Goal: Find specific page/section: Find specific page/section

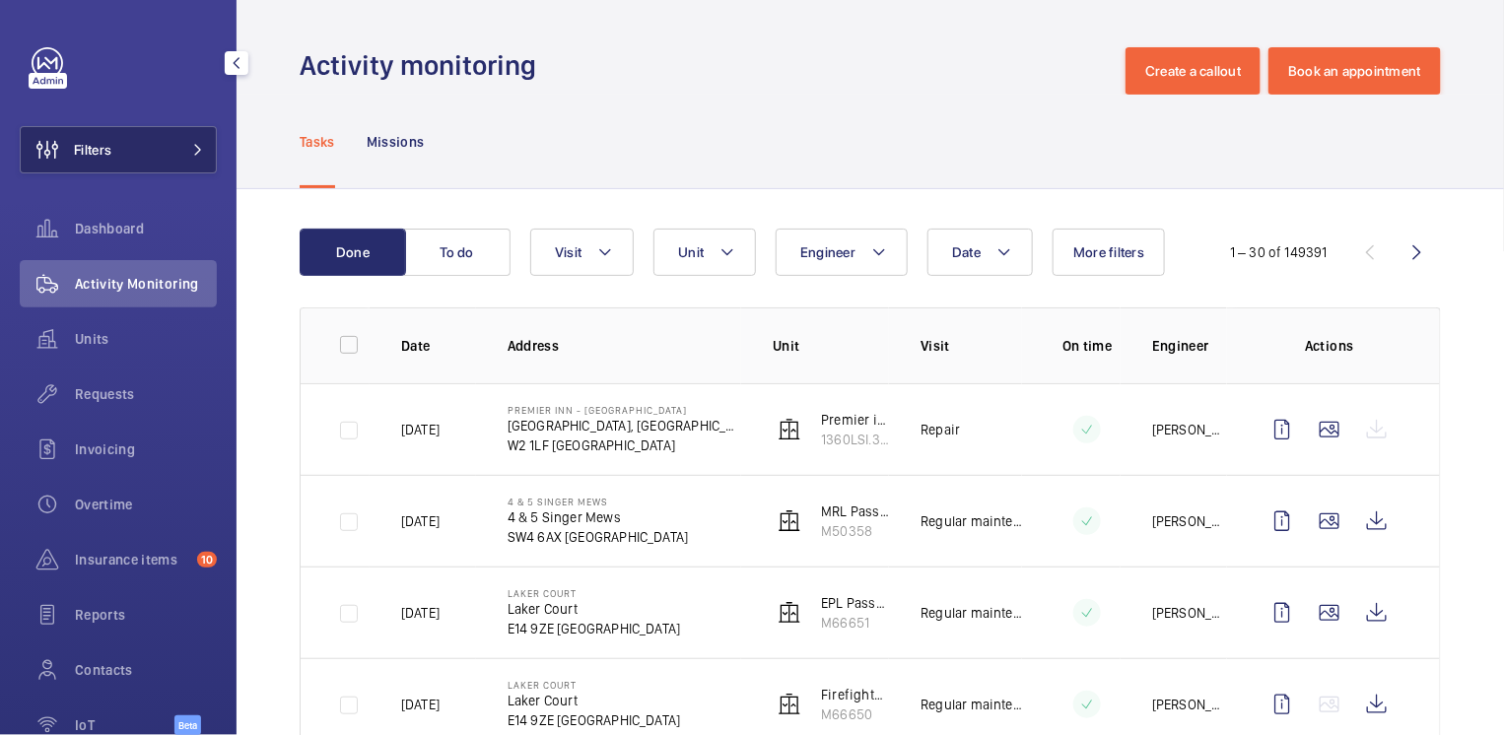
click at [139, 154] on button "Filters" at bounding box center [118, 149] width 197 height 47
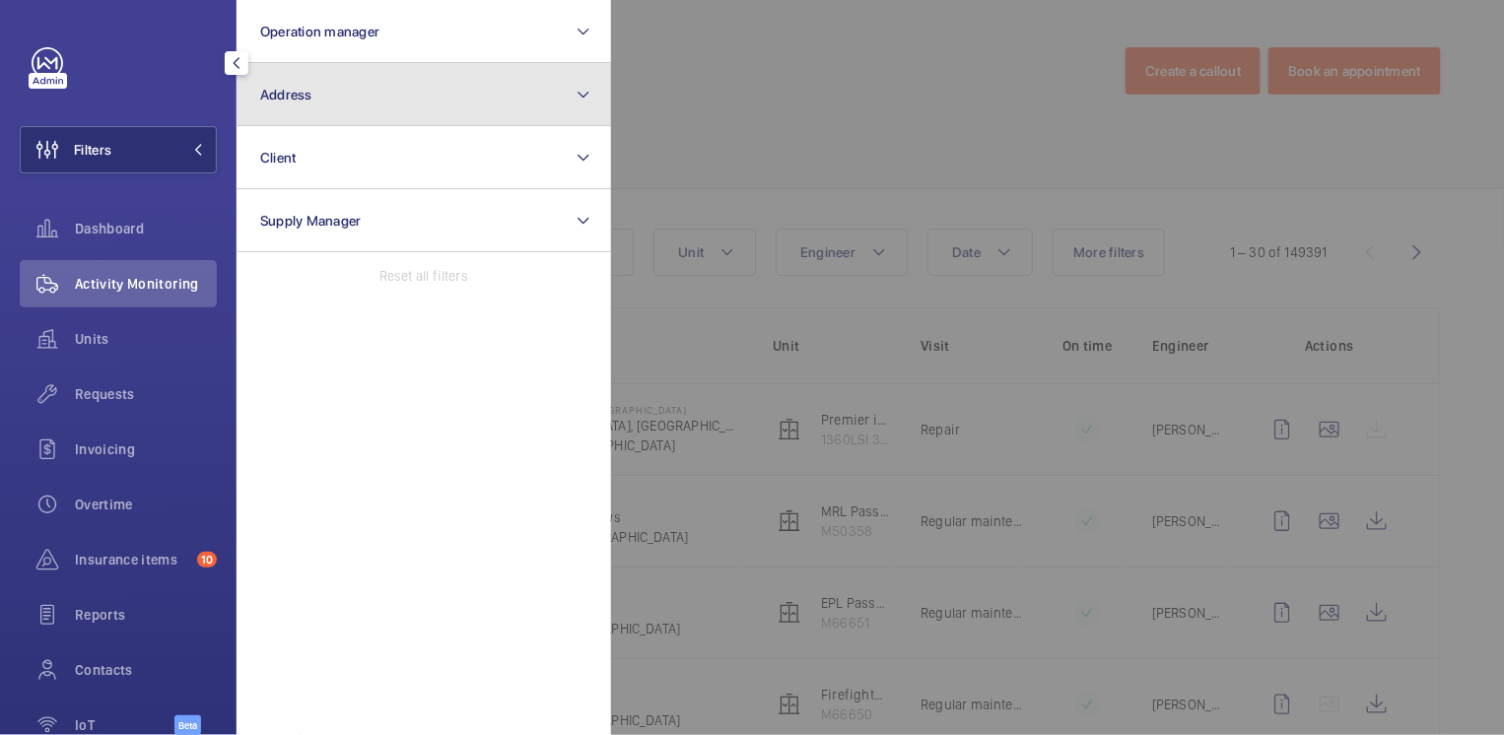
click at [334, 93] on button "Address" at bounding box center [424, 94] width 375 height 63
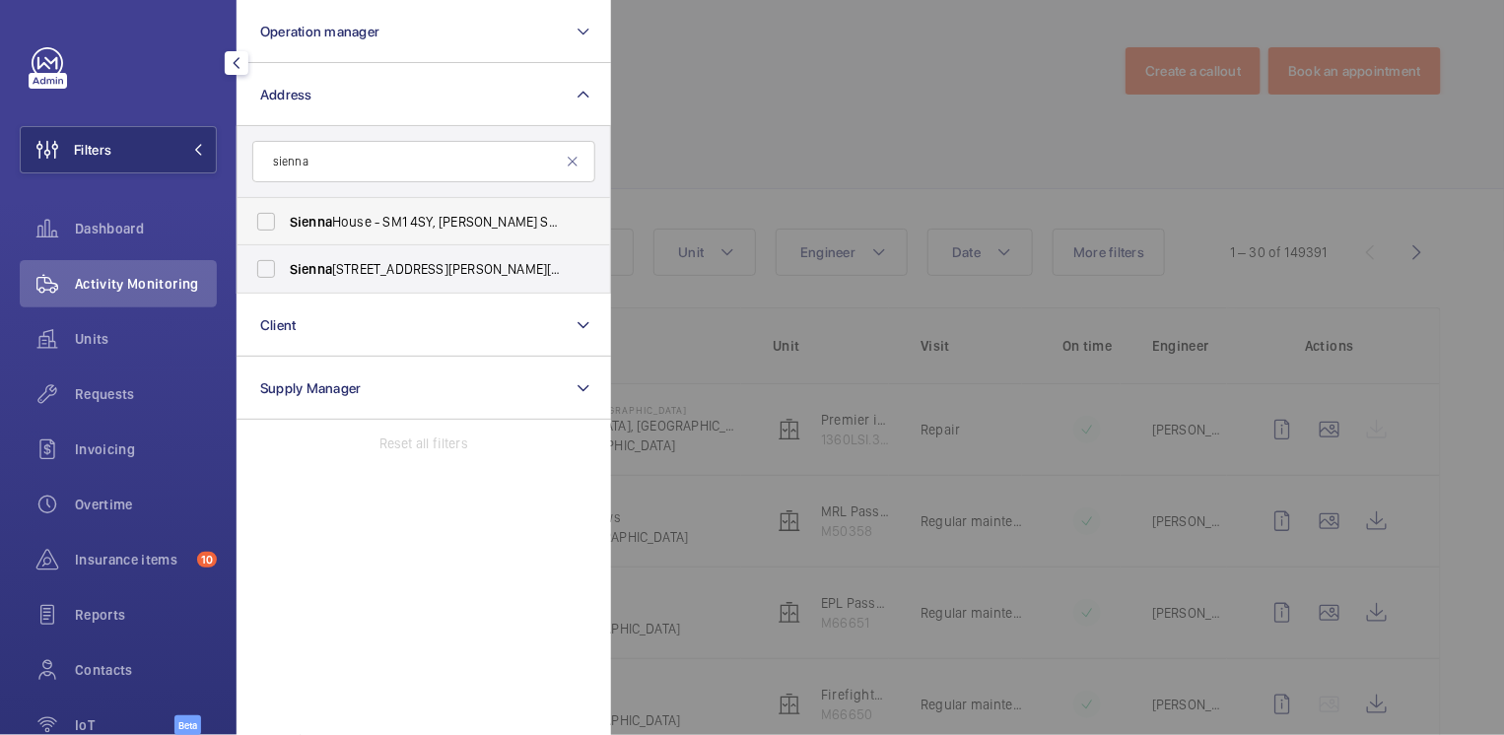
type input "sienna"
click at [366, 216] on span "Sienna House - SM1 4SY, [PERSON_NAME] SM1 4SY" at bounding box center [425, 222] width 271 height 20
click at [286, 216] on input "Sienna House - SM1 4SY, [PERSON_NAME] SM1 4SY" at bounding box center [265, 221] width 39 height 39
checkbox input "true"
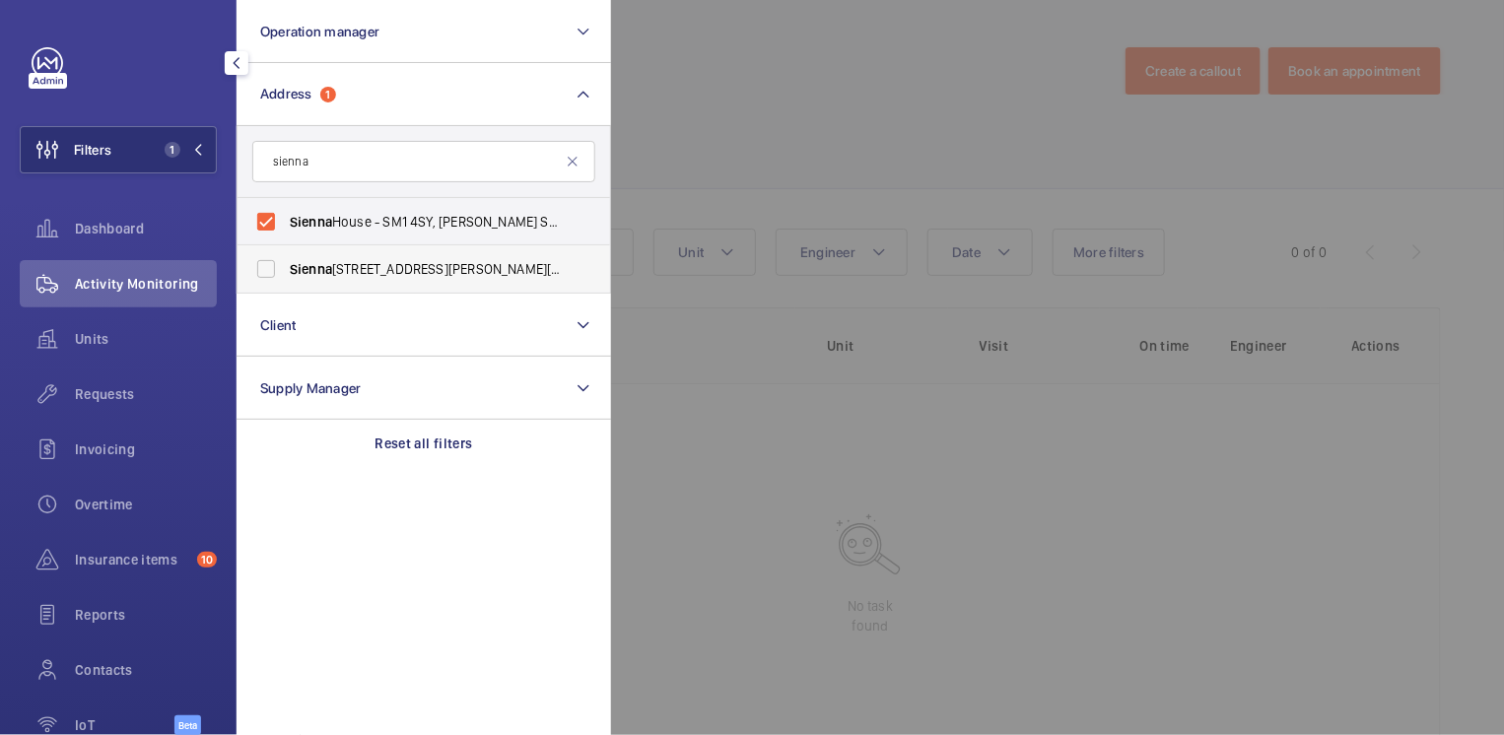
drag, startPoint x: 370, startPoint y: 276, endPoint x: 381, endPoint y: 262, distance: 17.6
click at [370, 275] on span "[GEOGRAPHIC_DATA] - [PERSON_NAME][STREET_ADDRESS][PERSON_NAME]" at bounding box center [425, 269] width 271 height 20
click at [286, 275] on input "[GEOGRAPHIC_DATA] - [PERSON_NAME][STREET_ADDRESS][PERSON_NAME]" at bounding box center [265, 268] width 39 height 39
checkbox input "true"
click at [714, 134] on div at bounding box center [1363, 367] width 1504 height 735
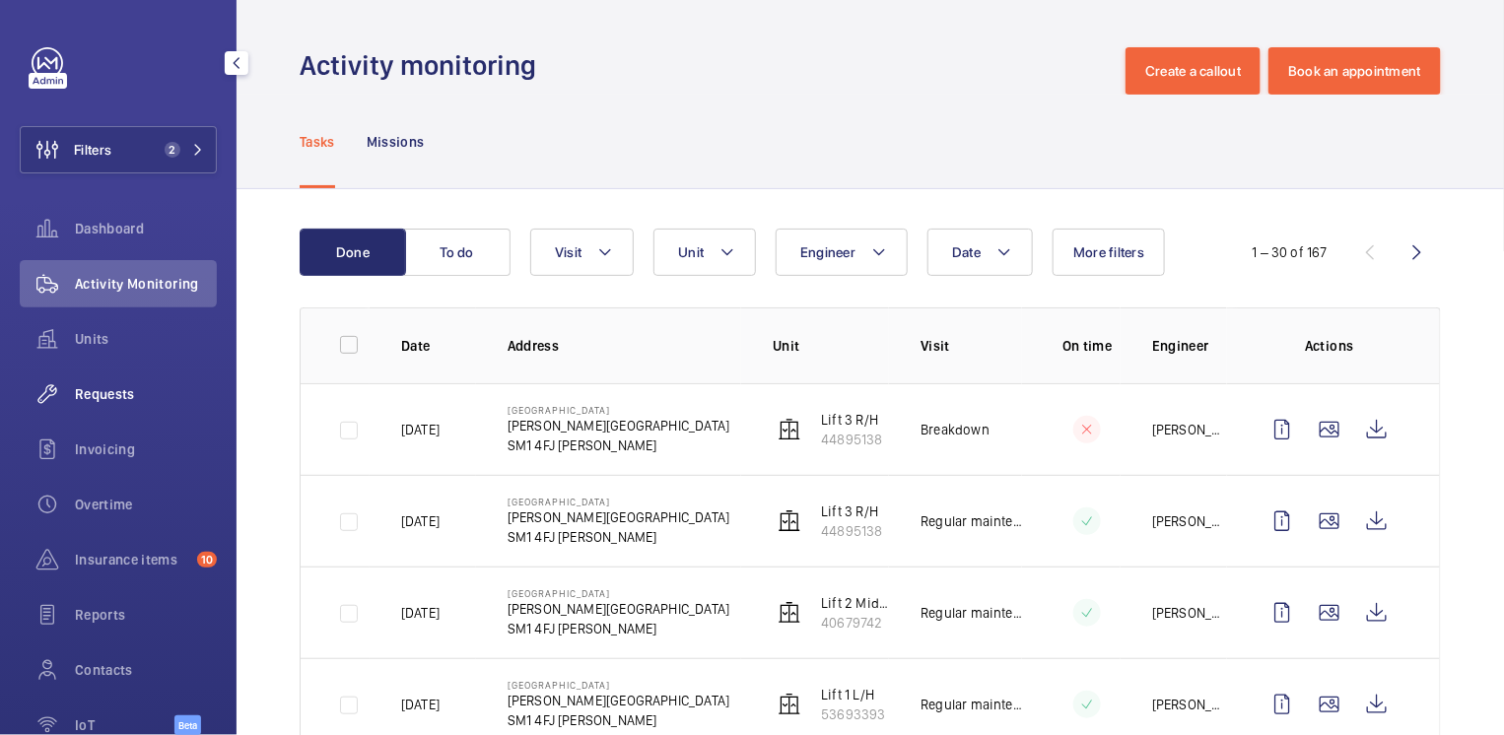
click at [113, 400] on span "Requests" at bounding box center [146, 394] width 142 height 20
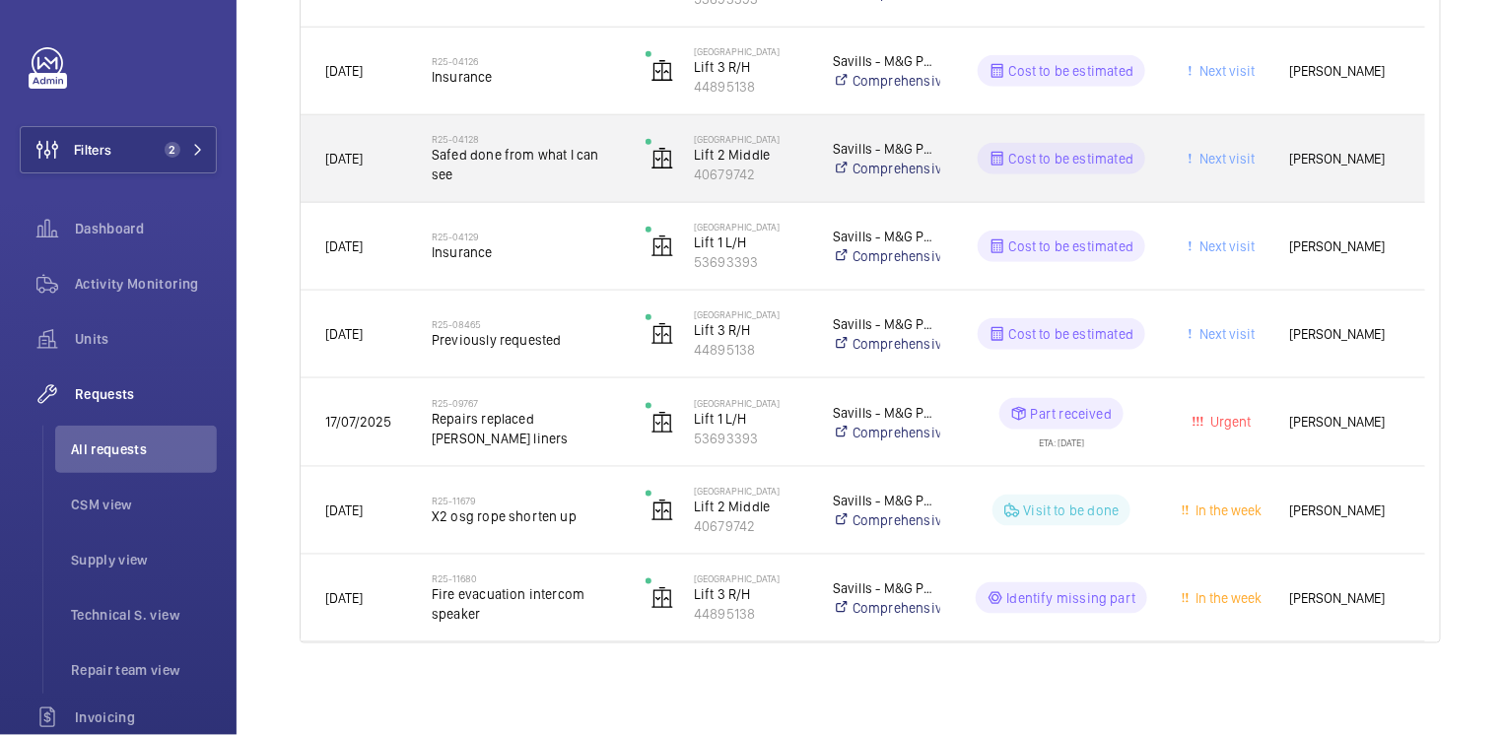
scroll to position [450, 0]
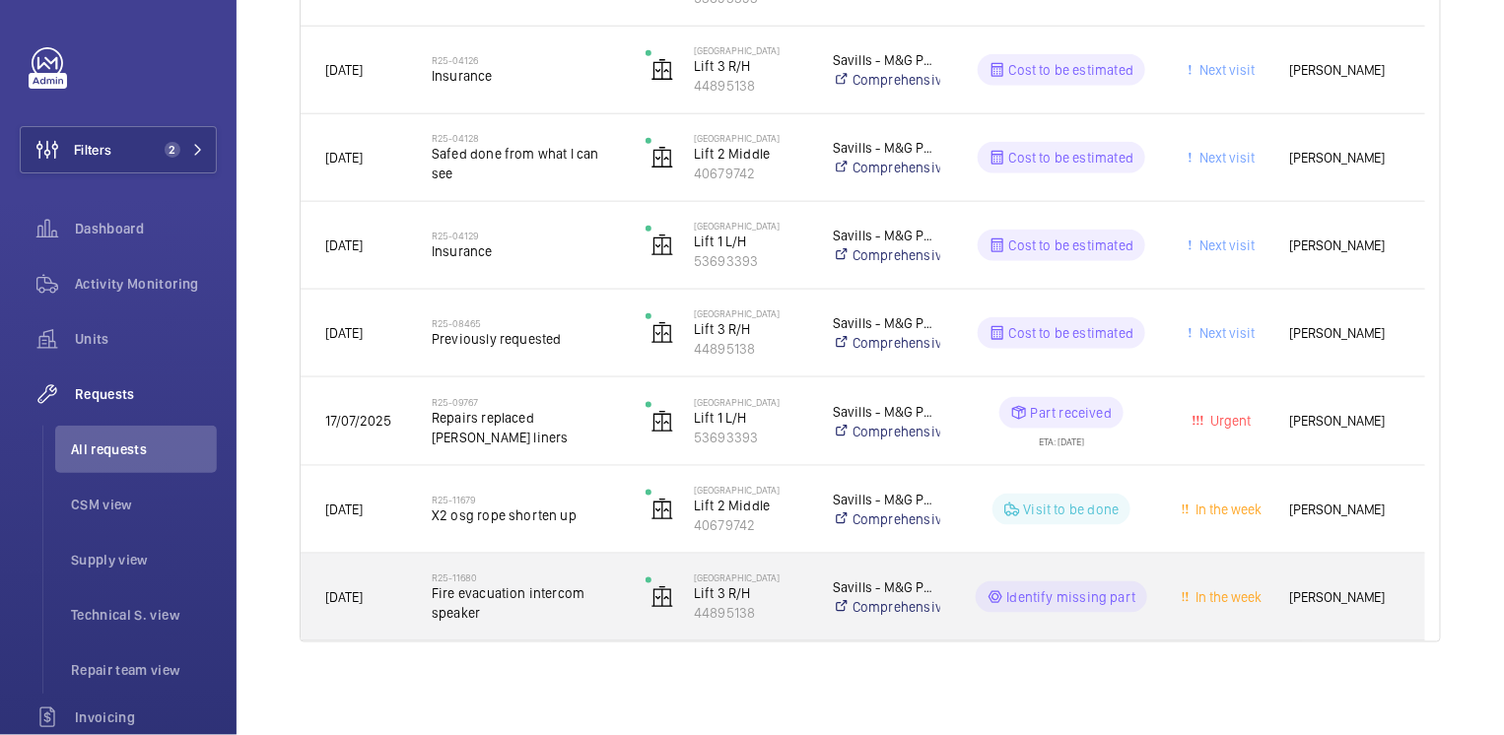
click at [611, 606] on span "Fire evacuation intercom speaker" at bounding box center [526, 603] width 188 height 39
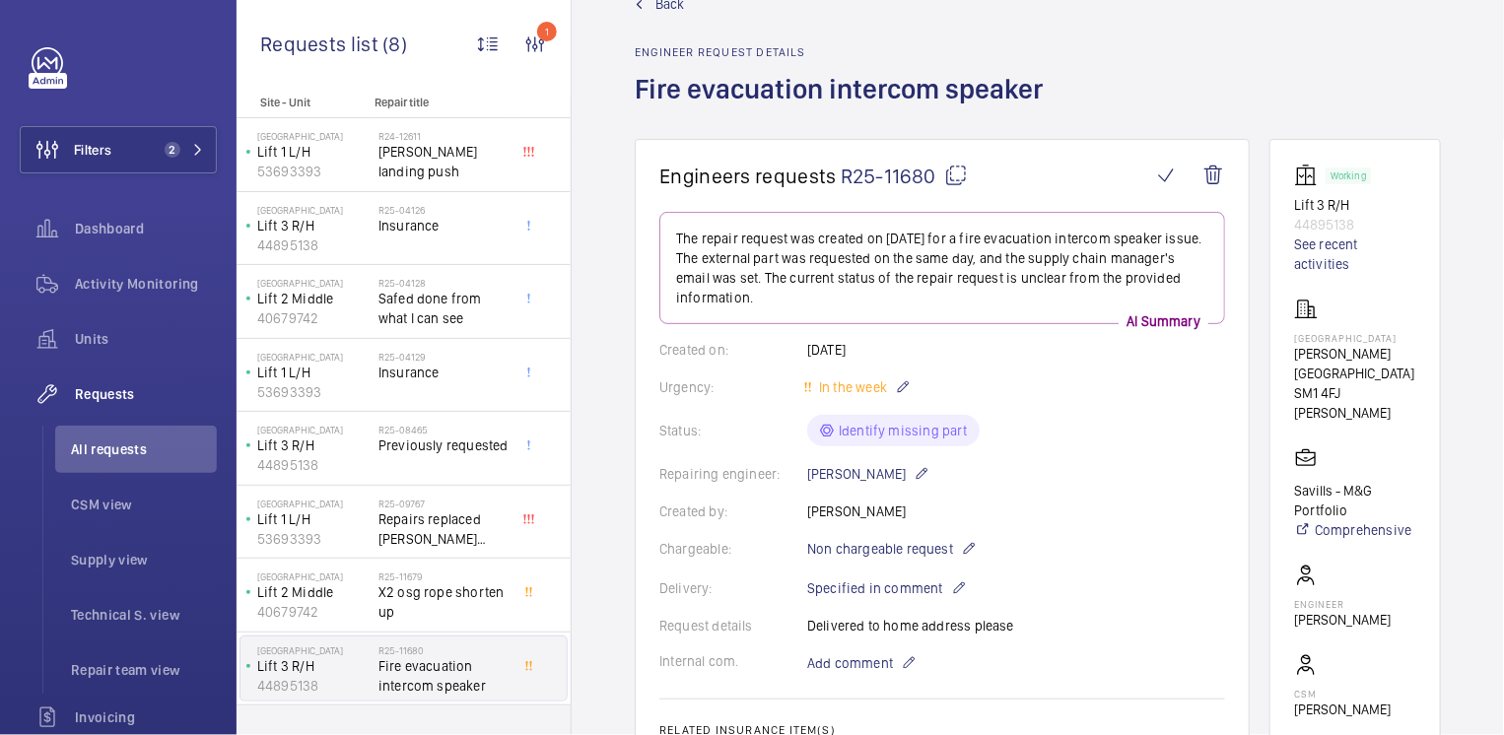
scroll to position [182, 0]
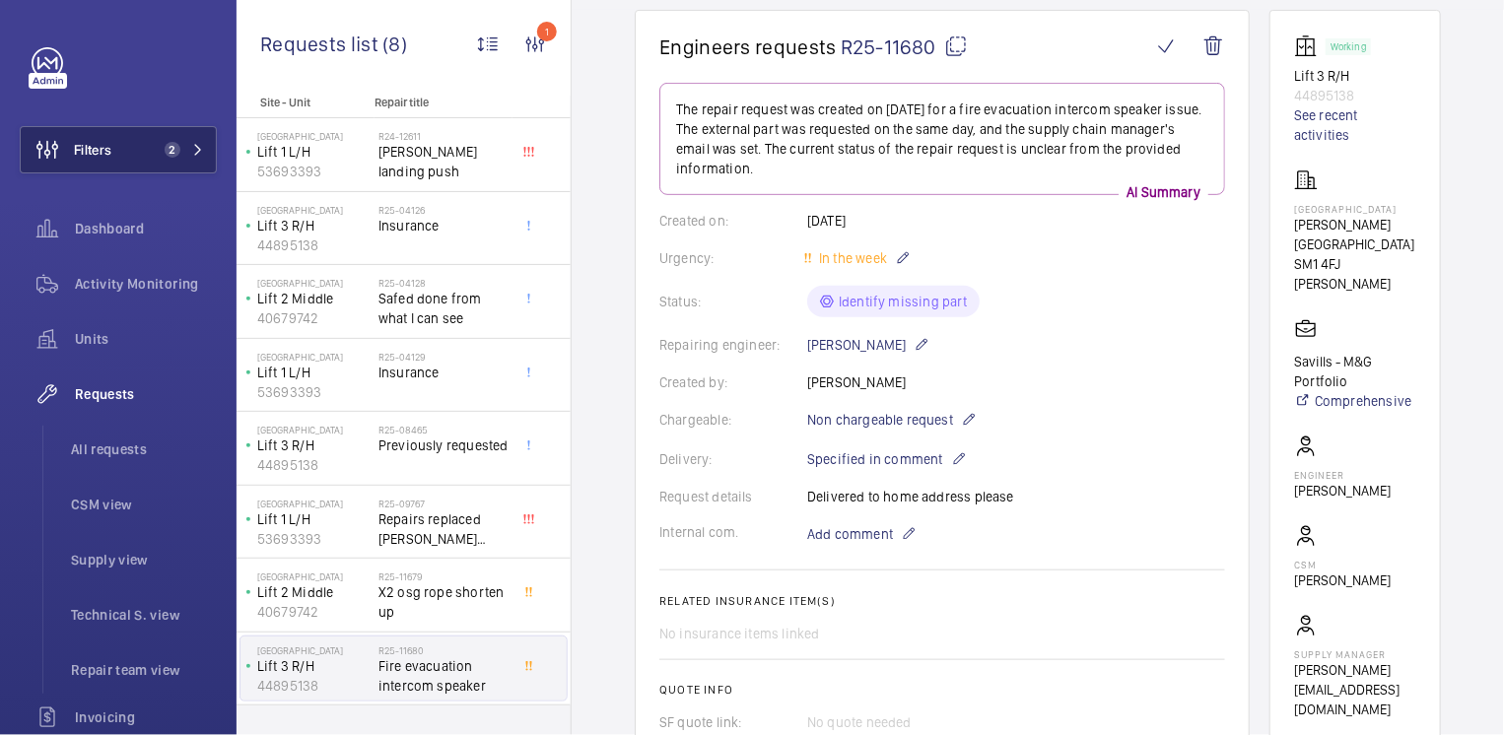
click at [116, 286] on span "Activity Monitoring" at bounding box center [146, 284] width 142 height 20
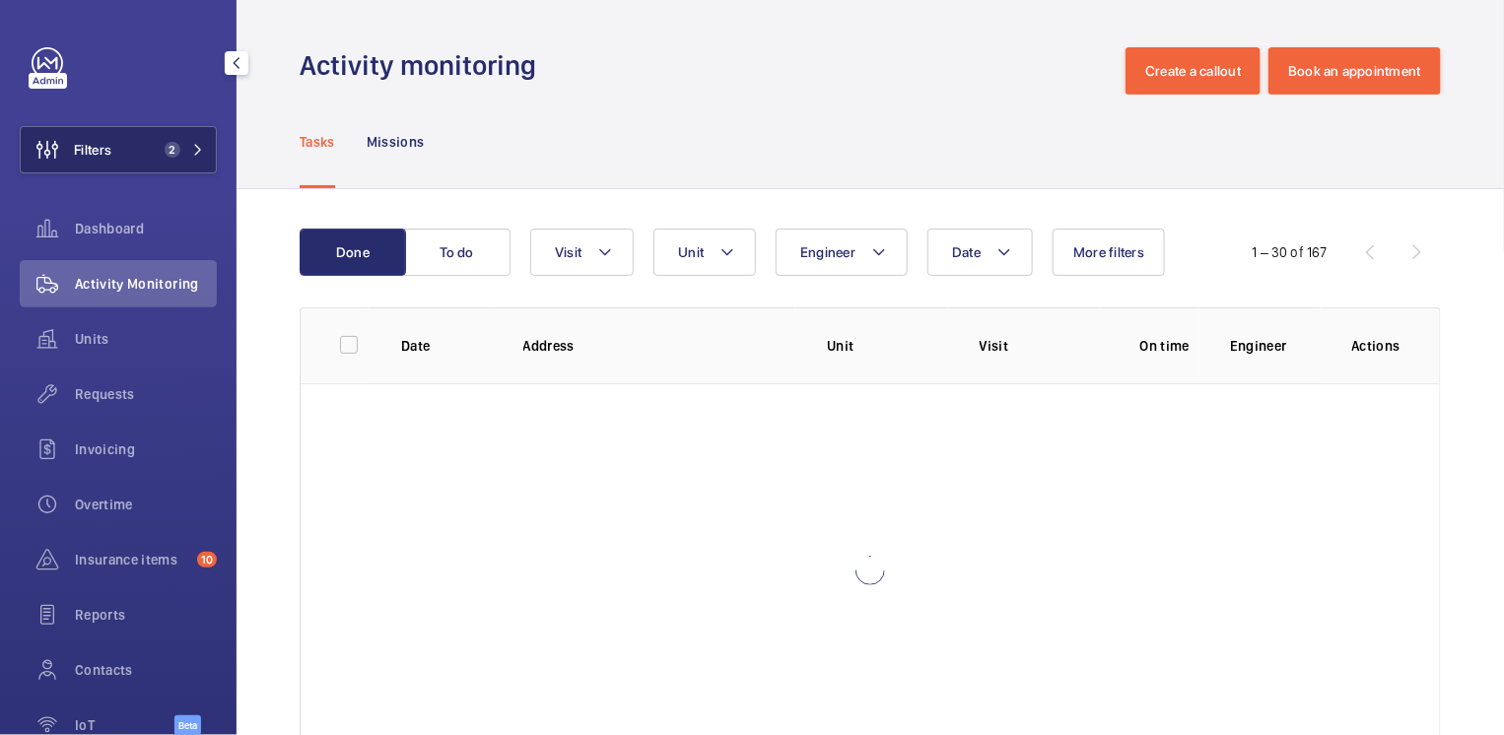
click at [107, 160] on span "Filters" at bounding box center [66, 149] width 91 height 47
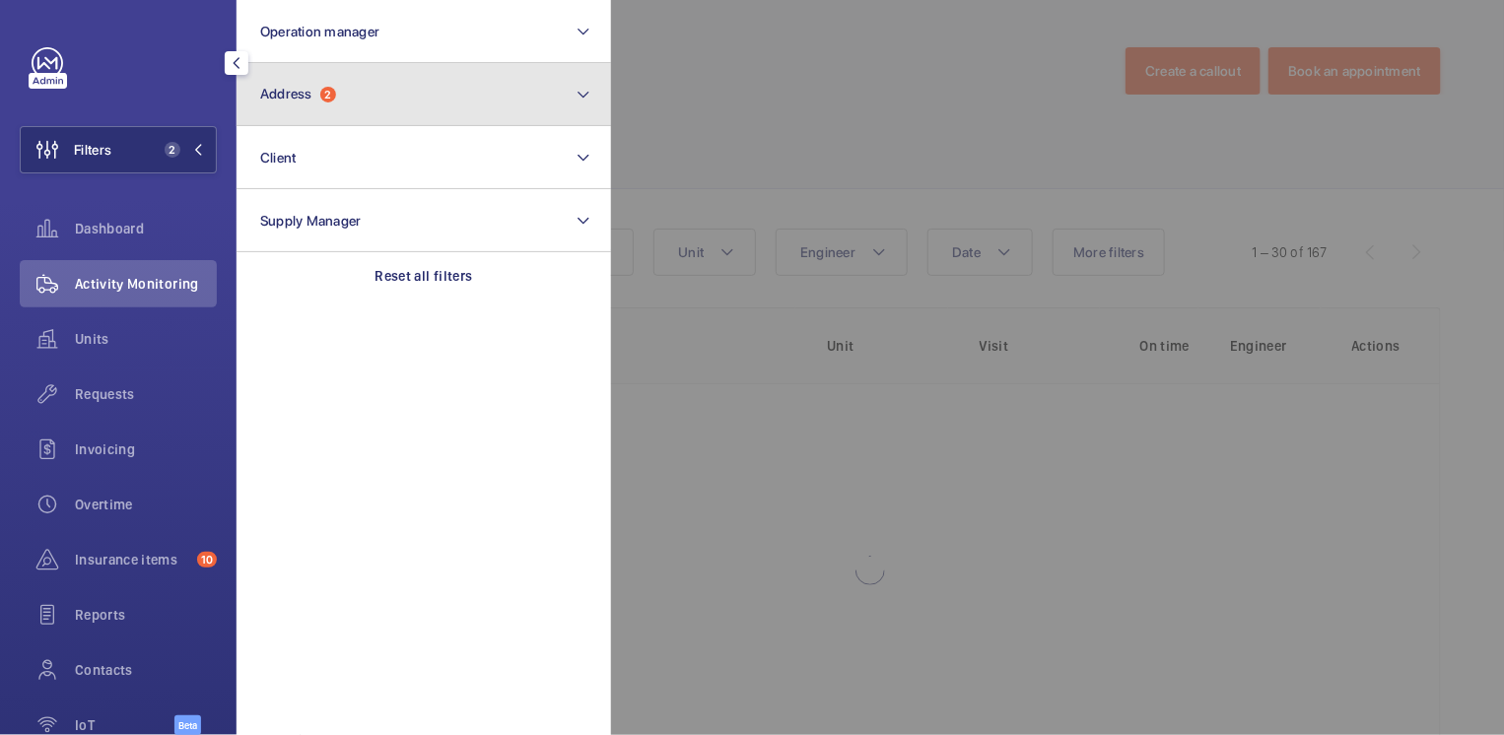
click at [351, 105] on button "Address 2" at bounding box center [424, 94] width 375 height 63
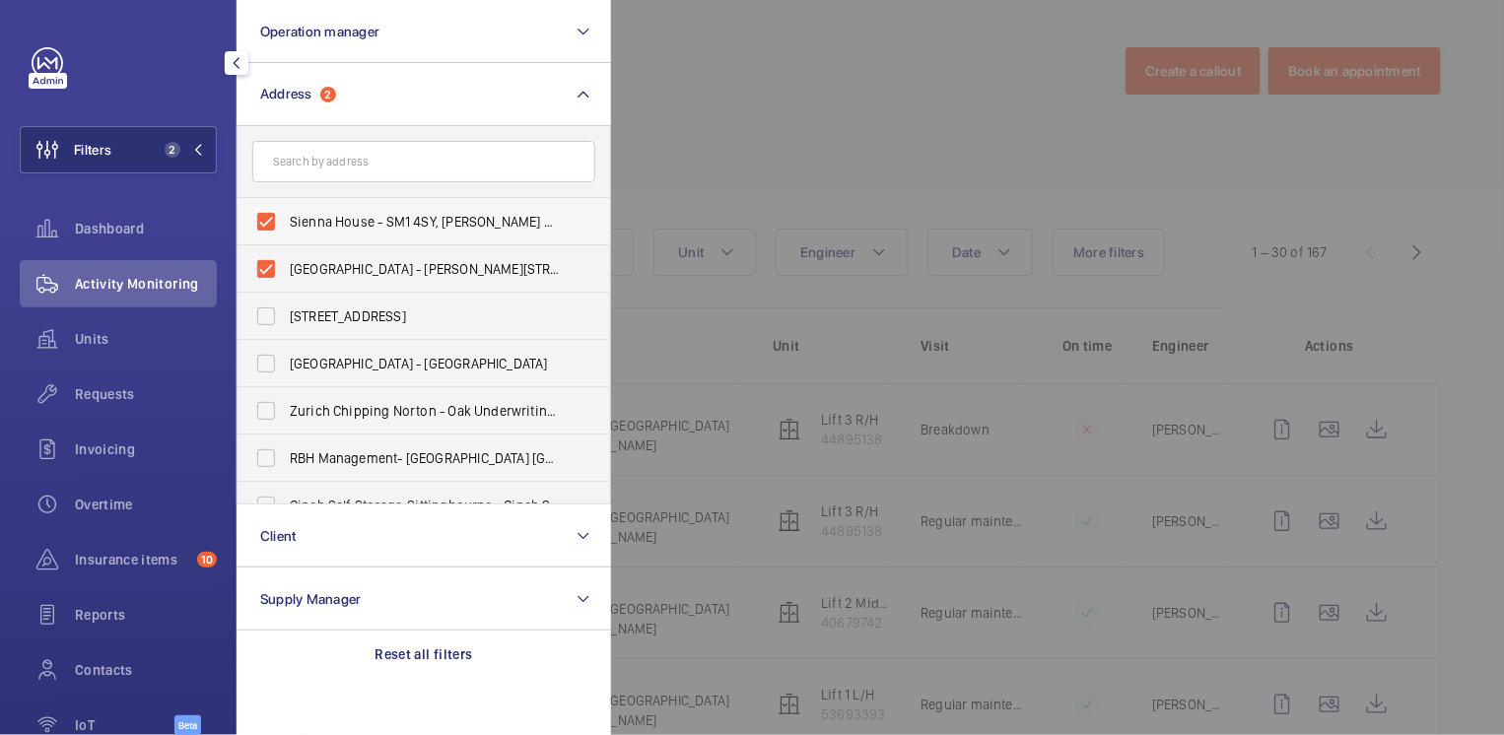
click at [329, 219] on span "Sienna House - SM1 4SY, [PERSON_NAME] SM1 4SY" at bounding box center [425, 222] width 271 height 20
click at [286, 219] on input "Sienna House - SM1 4SY, [PERSON_NAME] SM1 4SY" at bounding box center [265, 221] width 39 height 39
checkbox input "false"
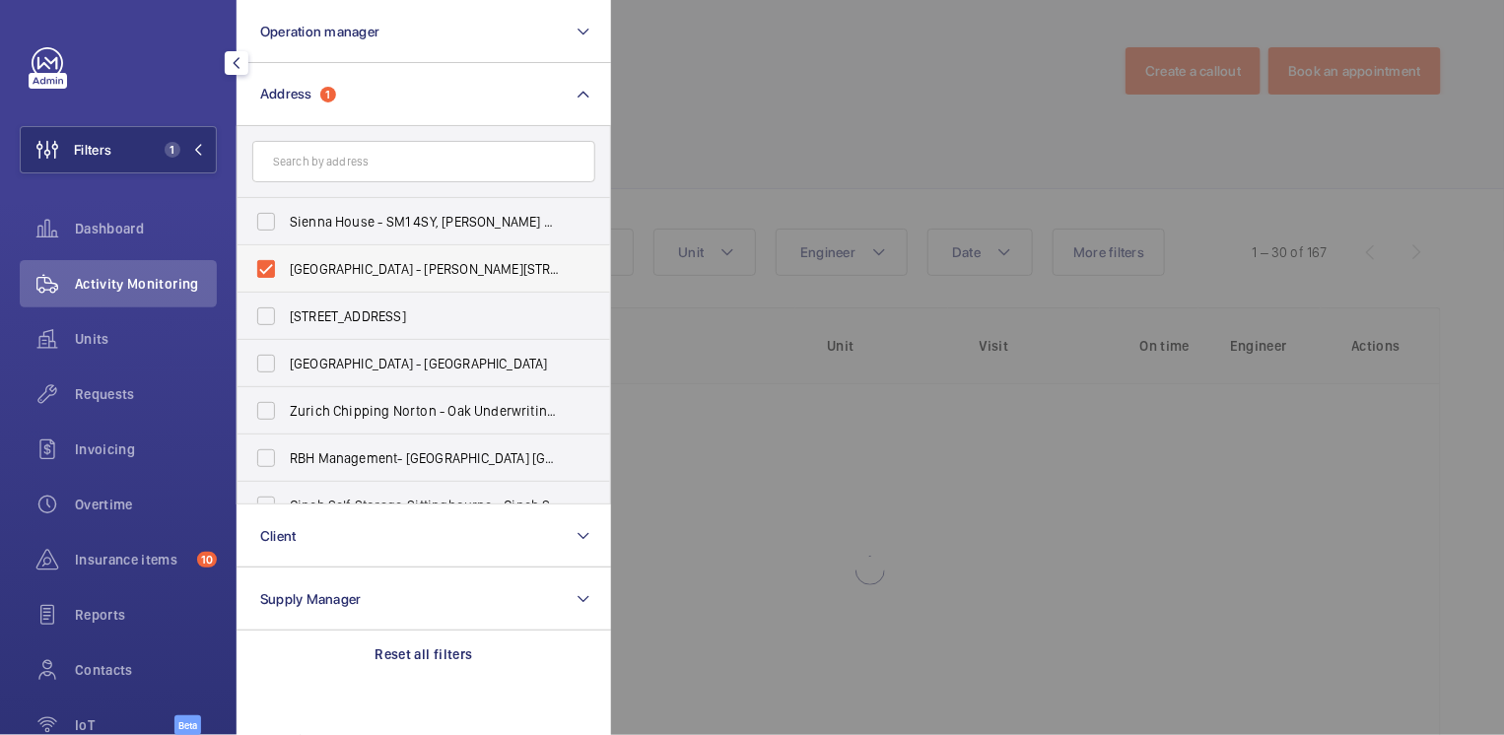
click at [328, 264] on span "[GEOGRAPHIC_DATA] - [PERSON_NAME][STREET_ADDRESS][PERSON_NAME]" at bounding box center [425, 269] width 271 height 20
click at [286, 264] on input "[GEOGRAPHIC_DATA] - [PERSON_NAME][STREET_ADDRESS][PERSON_NAME]" at bounding box center [265, 268] width 39 height 39
checkbox input "false"
click at [704, 96] on div at bounding box center [1363, 367] width 1504 height 735
